Goal: Check status: Check status

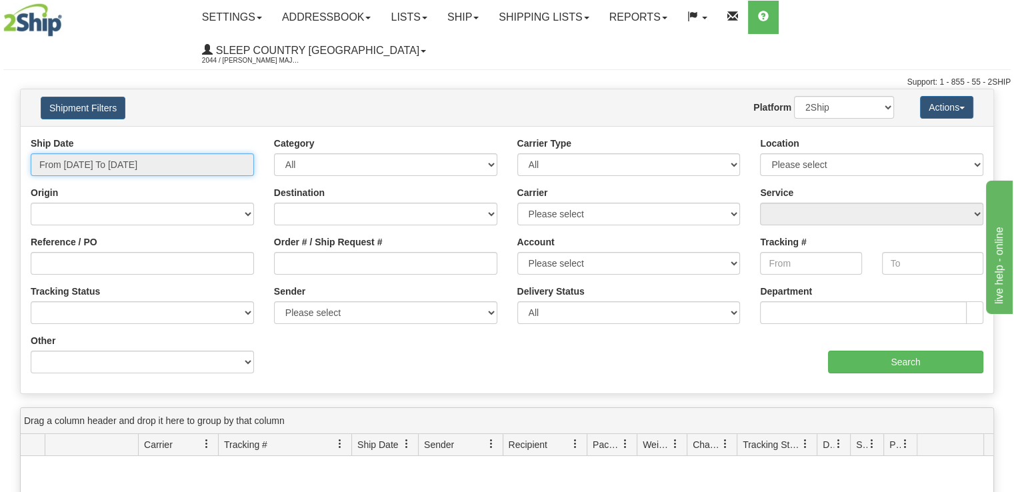
click at [160, 153] on input "From [DATE] To [DATE]" at bounding box center [142, 164] width 223 height 23
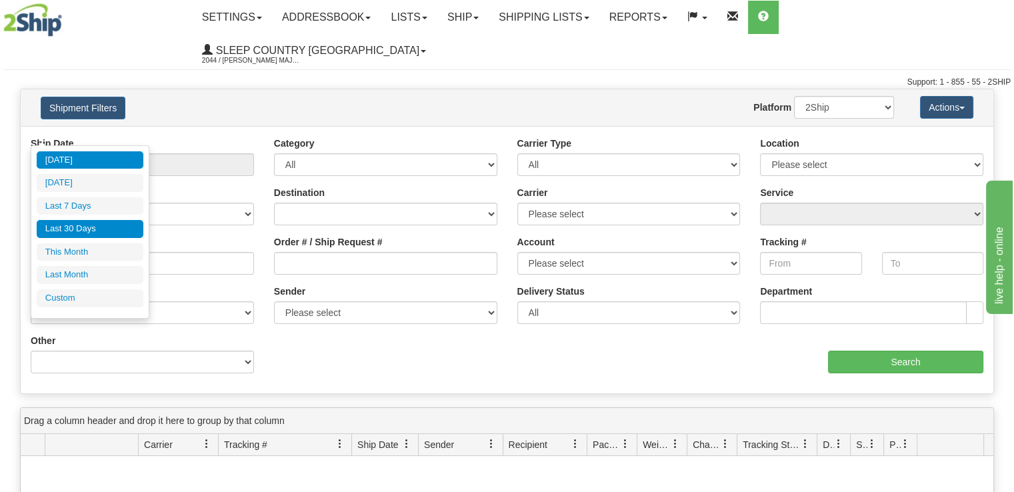
click at [97, 231] on li "Last 30 Days" at bounding box center [90, 229] width 107 height 18
type input "From [DATE] To [DATE]"
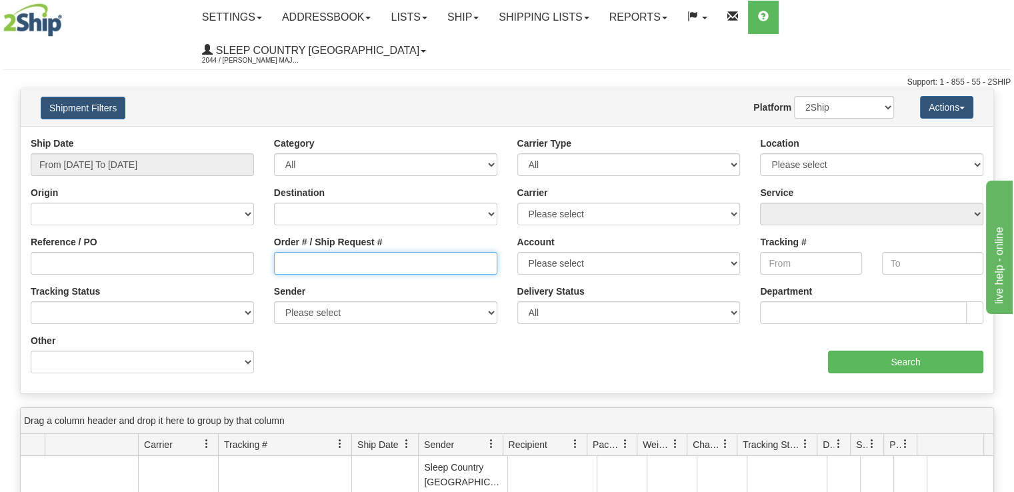
click at [318, 252] on input "Order # / Ship Request #" at bounding box center [385, 263] width 223 height 23
paste input "9000I153435"
type input "9000I153435"
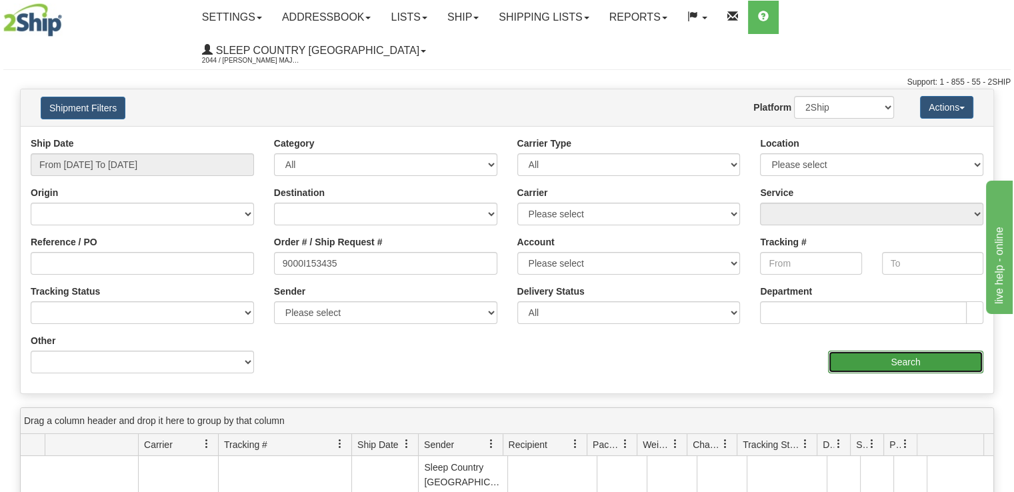
click at [880, 351] on input "Search" at bounding box center [905, 362] width 155 height 23
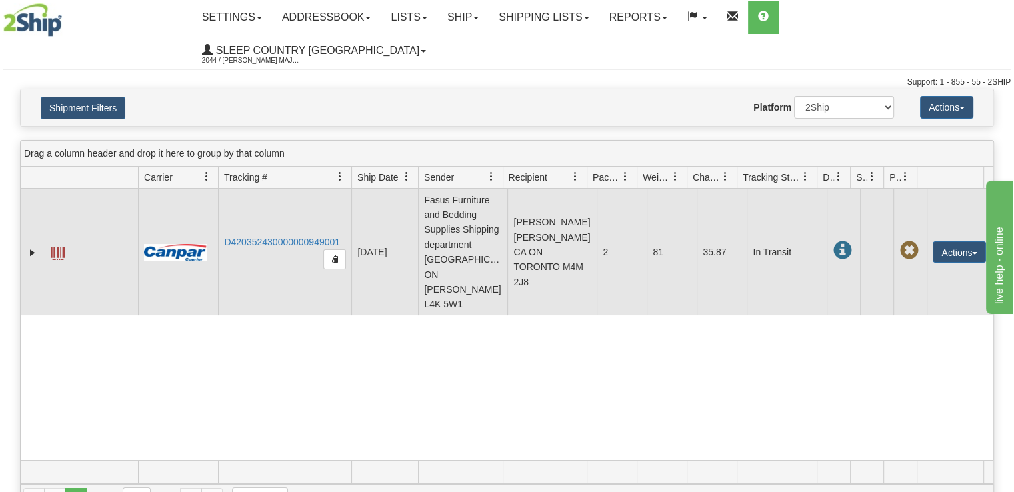
click at [273, 195] on td "D420352430000000949001" at bounding box center [284, 252] width 133 height 127
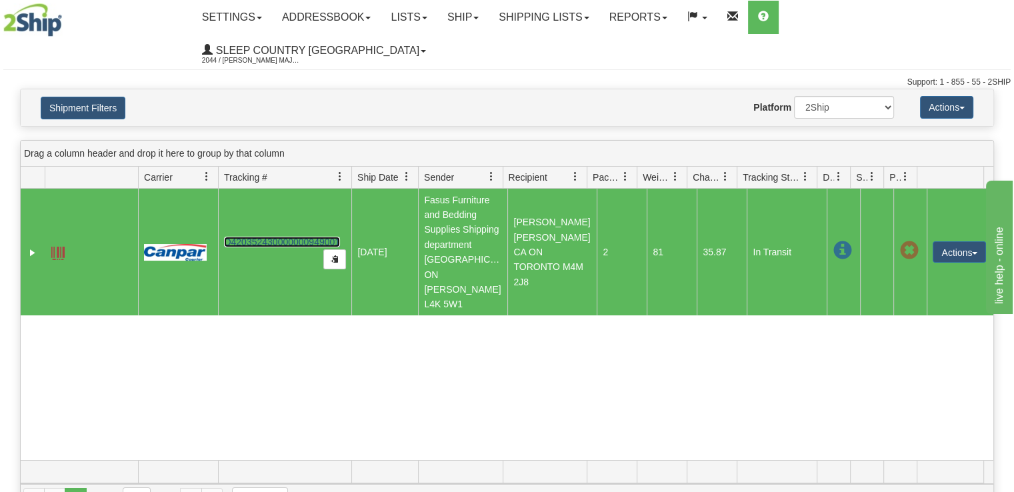
click at [275, 237] on link "D420352430000000949001" at bounding box center [282, 242] width 116 height 11
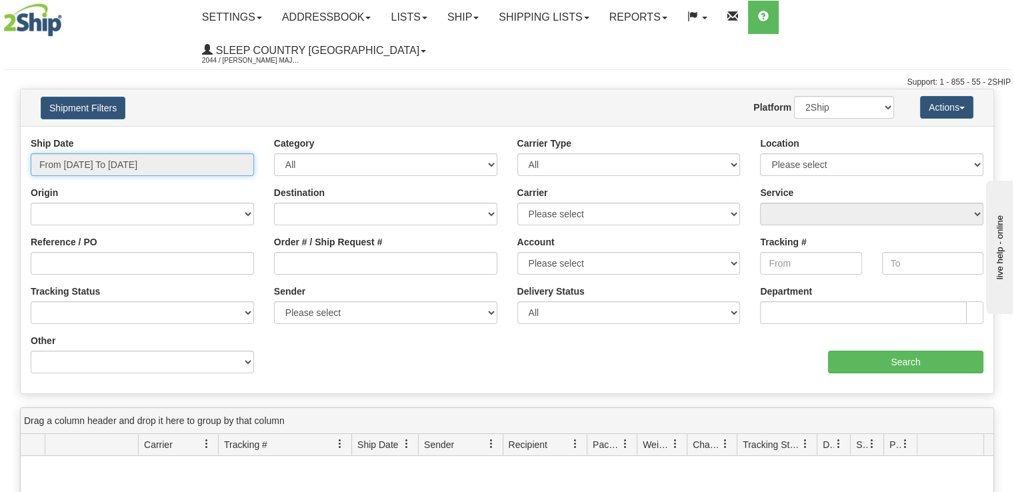
click at [130, 153] on input "From [DATE] To [DATE]" at bounding box center [142, 164] width 223 height 23
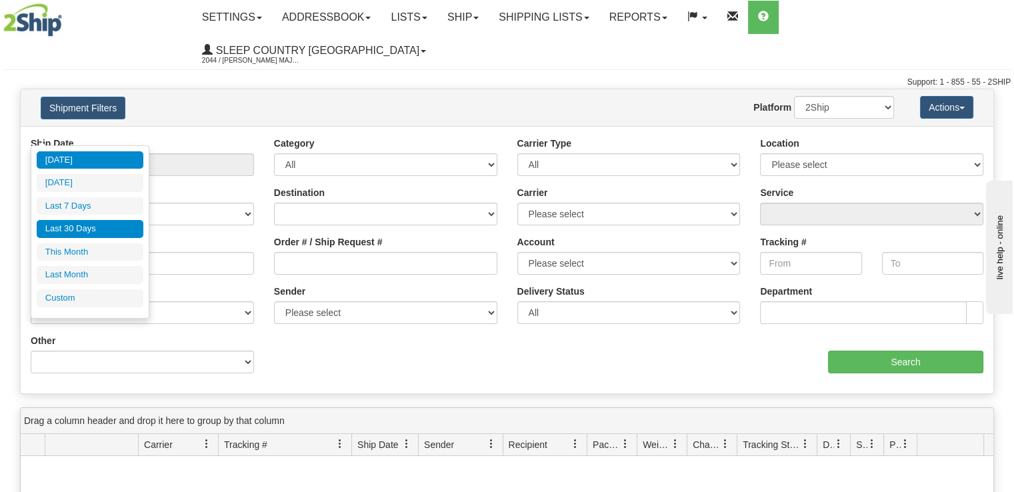
click at [105, 231] on li "Last 30 Days" at bounding box center [90, 229] width 107 height 18
type input "From [DATE] To [DATE]"
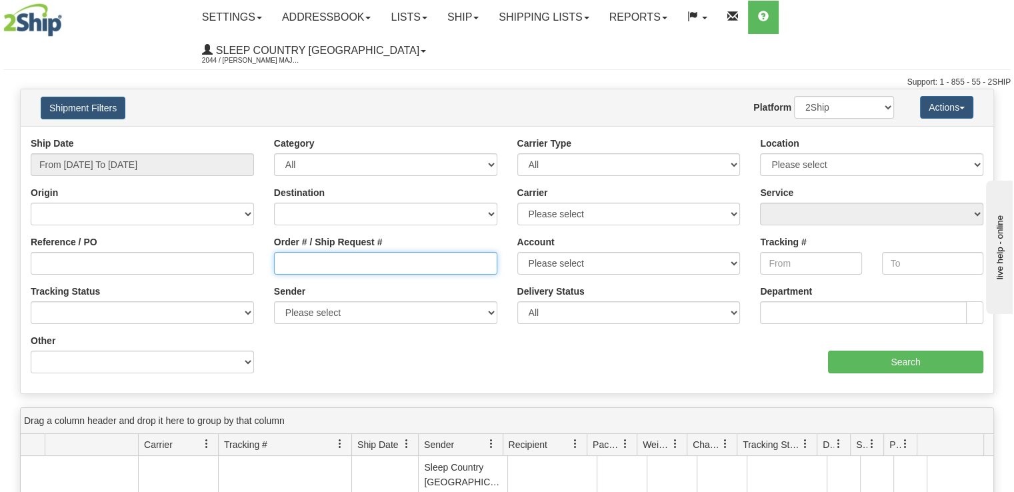
click at [368, 252] on input "Order # / Ship Request #" at bounding box center [385, 263] width 223 height 23
paste input "9002I167417"
type input "9002I167417"
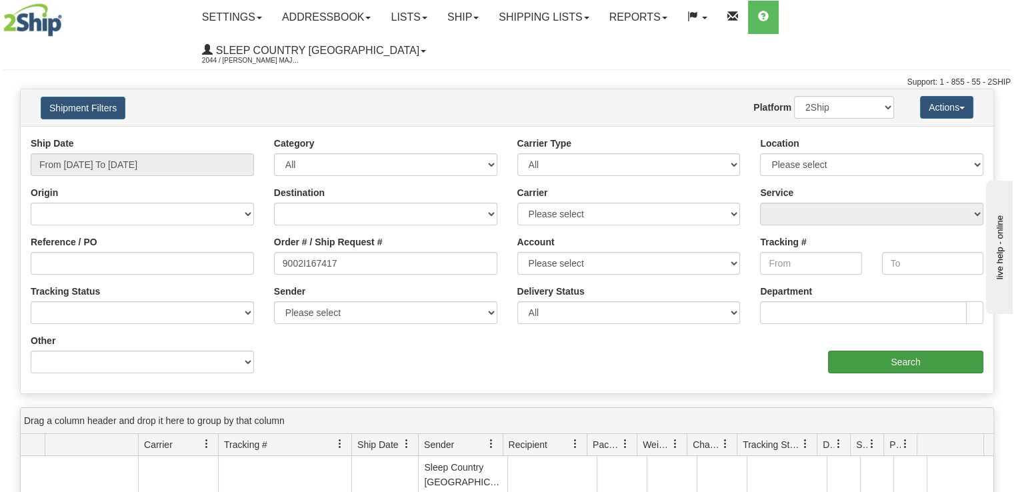
click at [902, 334] on div "aaa Search" at bounding box center [750, 353] width 487 height 39
click at [900, 351] on input "Search" at bounding box center [905, 362] width 155 height 23
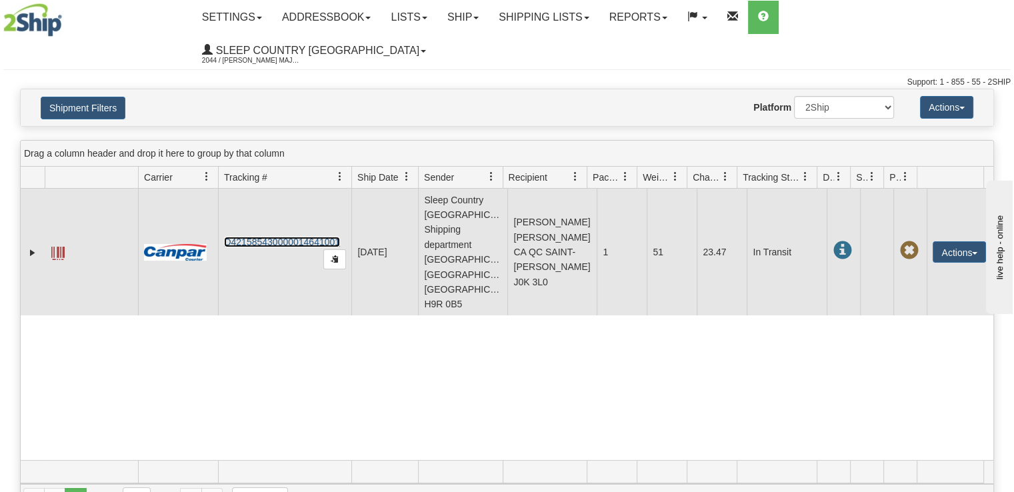
click at [275, 237] on link "D421585430000014641001" at bounding box center [282, 242] width 116 height 11
